Goal: Complete application form

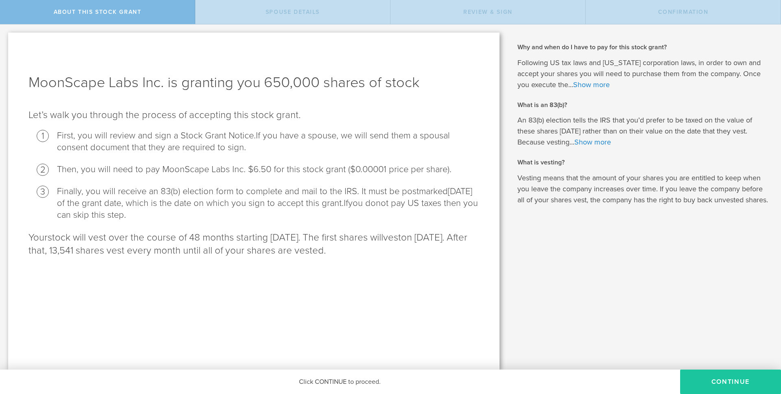
click at [732, 383] on button "CONTINUE" at bounding box center [730, 381] width 101 height 24
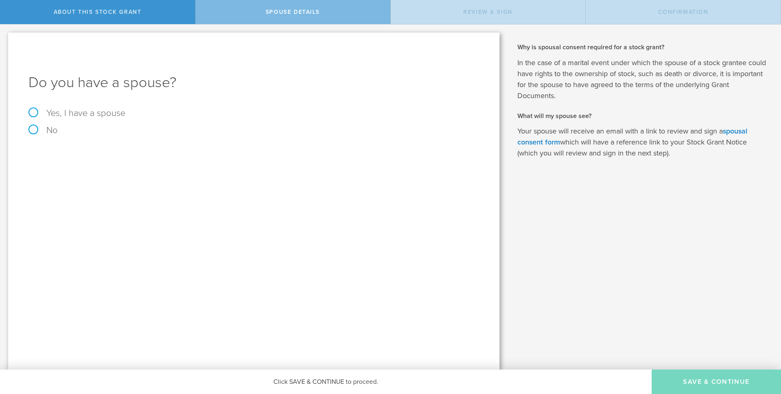
click at [33, 112] on label "Yes, I have a spouse" at bounding box center [253, 113] width 451 height 9
click at [5, 37] on input "Yes, I have a spouse" at bounding box center [2, 30] width 5 height 13
radio input "true"
click at [112, 175] on input "text" at bounding box center [283, 179] width 386 height 12
click at [134, 178] on input "[PERSON_NAME]" at bounding box center [283, 179] width 386 height 12
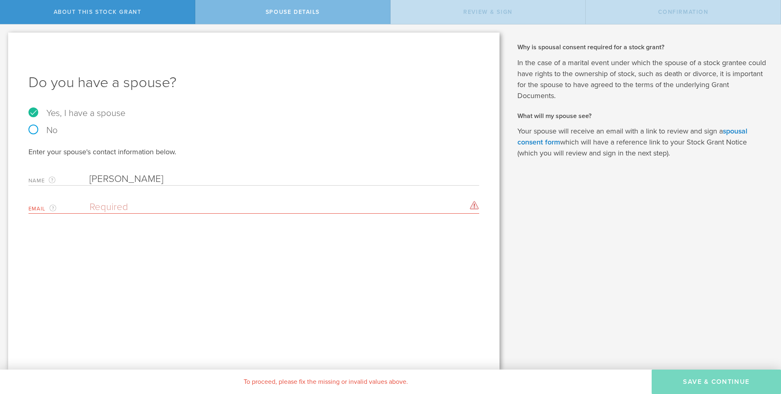
click at [134, 178] on input "[PERSON_NAME]" at bounding box center [283, 179] width 386 height 12
type input "[PERSON_NAME]"
type input "[EMAIL_ADDRESS][DOMAIN_NAME]"
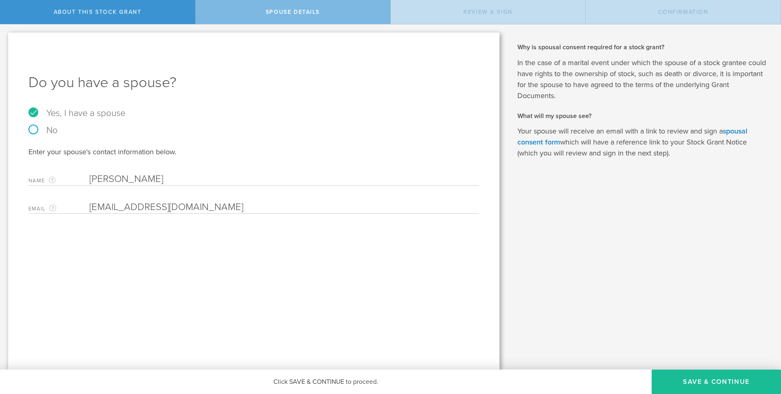
click at [259, 274] on div "Do you have a spouse? Yes, I have a spouse No Enter your spouse's contact infor…" at bounding box center [253, 201] width 491 height 337
click at [529, 168] on div "Why and when do I have to pay for this stock grant? Following US tax laws and […" at bounding box center [644, 196] width 273 height 345
click at [677, 387] on button "Save & Continue" at bounding box center [716, 381] width 129 height 24
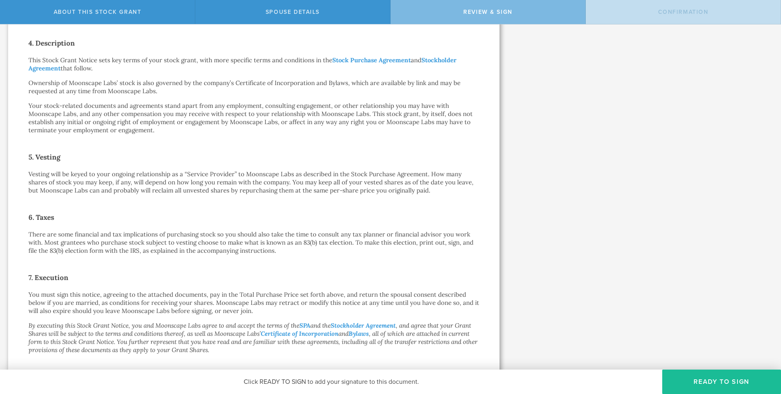
scroll to position [338, 0]
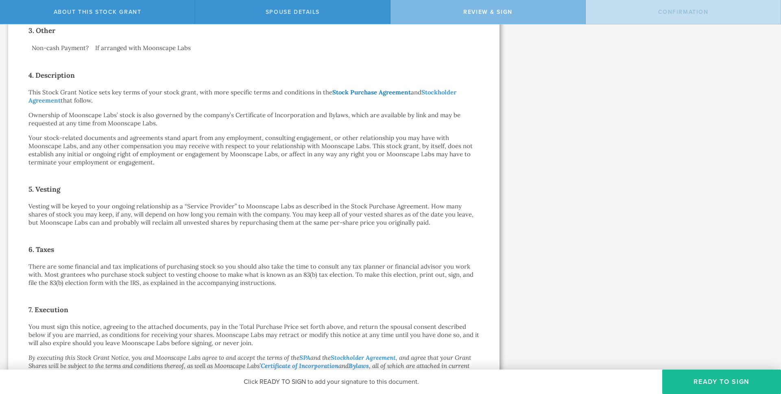
click at [351, 94] on link "Stock Purchase Agreement" at bounding box center [371, 92] width 79 height 8
click at [439, 94] on link "Stockholder Agreement" at bounding box center [242, 96] width 428 height 16
